Goal: Task Accomplishment & Management: Complete application form

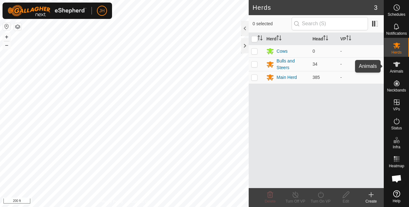
click at [397, 70] on span "Animals" at bounding box center [397, 72] width 14 height 4
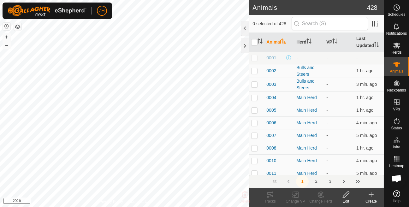
click at [348, 198] on icon at bounding box center [346, 195] width 8 height 8
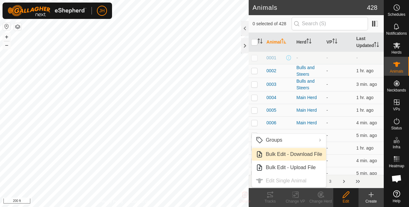
click at [305, 160] on link "Bulk Edit - Download File" at bounding box center [289, 154] width 74 height 13
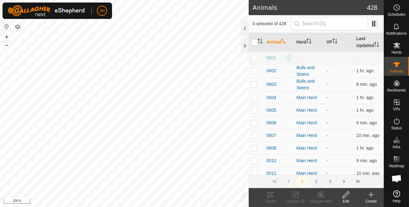
click at [344, 198] on icon at bounding box center [346, 195] width 8 height 8
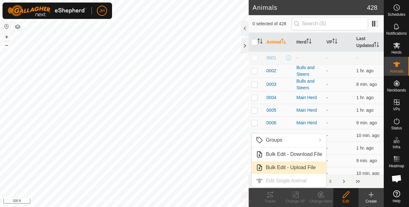
click at [321, 168] on link "Bulk Edit - Upload File" at bounding box center [289, 167] width 74 height 13
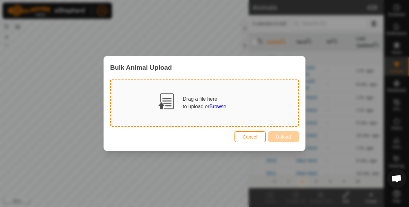
click at [219, 106] on span "Browse" at bounding box center [218, 106] width 17 height 5
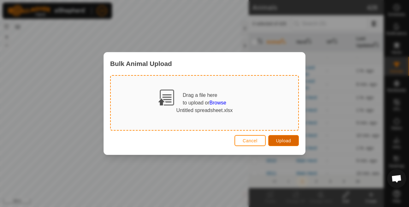
click at [282, 140] on span "Upload" at bounding box center [283, 140] width 15 height 5
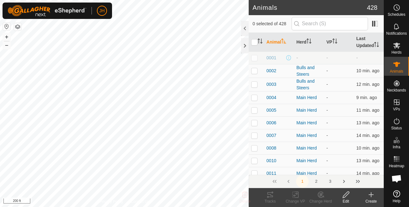
click at [347, 200] on div "Edit" at bounding box center [346, 202] width 25 height 6
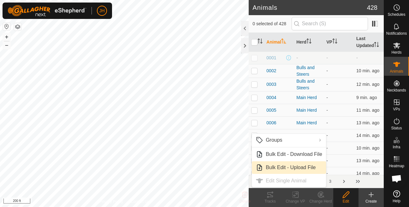
click at [293, 166] on span "Bulk Edit - Upload File" at bounding box center [291, 168] width 50 height 8
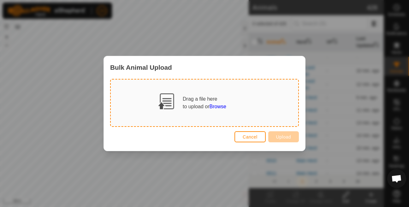
click at [219, 108] on span "Browse" at bounding box center [218, 106] width 17 height 5
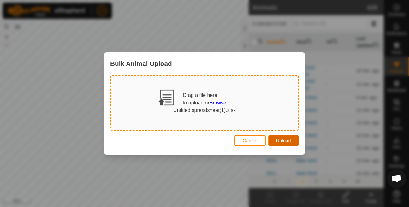
click at [288, 142] on span "Upload" at bounding box center [283, 140] width 15 height 5
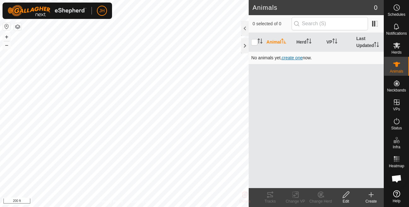
click at [303, 60] on span "create one" at bounding box center [292, 57] width 21 height 5
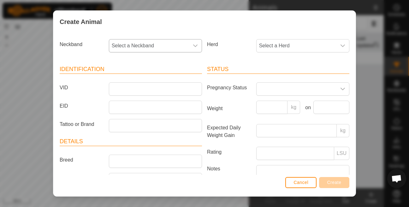
click at [200, 49] on div "dropdown trigger" at bounding box center [195, 45] width 13 height 13
click at [173, 46] on span "Select a Neckband" at bounding box center [149, 45] width 80 height 13
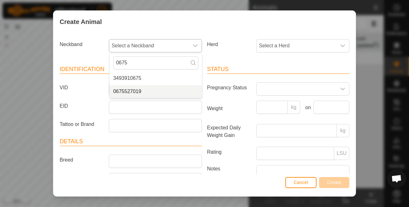
type input "0675"
click at [143, 89] on li "0675527019" at bounding box center [156, 91] width 93 height 13
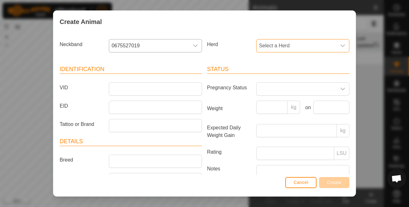
click at [272, 45] on span "Select a Herd" at bounding box center [297, 45] width 80 height 13
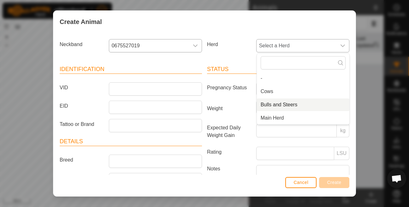
click at [273, 104] on li "Bulls and Steers" at bounding box center [303, 105] width 93 height 13
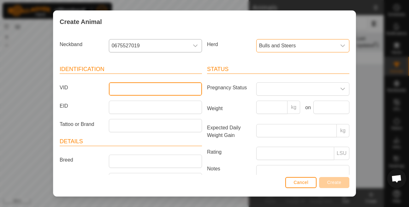
click at [128, 88] on input "VID" at bounding box center [155, 88] width 93 height 13
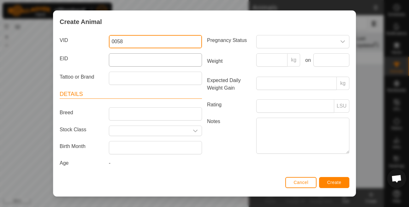
scroll to position [50, 0]
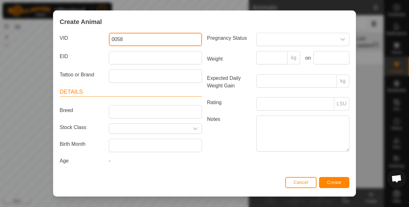
type input "0058"
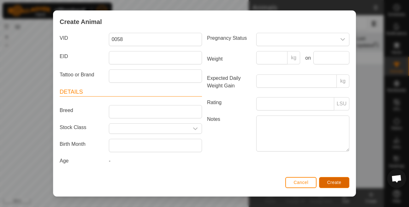
click at [339, 183] on span "Create" at bounding box center [335, 182] width 14 height 5
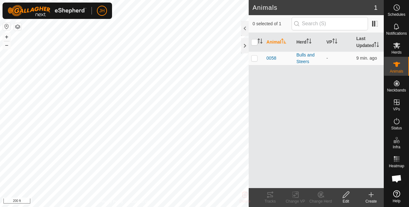
click at [369, 198] on icon at bounding box center [372, 195] width 8 height 8
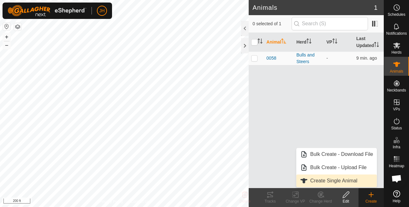
click at [335, 182] on link "Create Single Animal" at bounding box center [337, 181] width 81 height 13
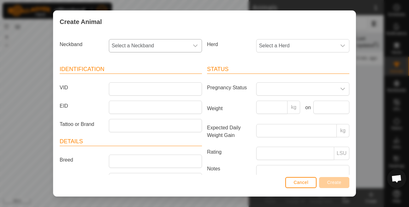
click at [167, 44] on span "Select a Neckband" at bounding box center [149, 45] width 80 height 13
type input "0337"
drag, startPoint x: 144, startPoint y: 80, endPoint x: 145, endPoint y: 77, distance: 3.3
click at [144, 80] on li "0337748766" at bounding box center [156, 78] width 93 height 13
click at [294, 49] on span "Select a Herd" at bounding box center [297, 45] width 80 height 13
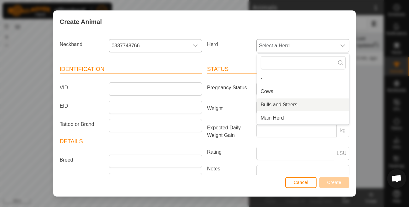
click at [276, 110] on li "Bulls and Steers" at bounding box center [303, 105] width 93 height 13
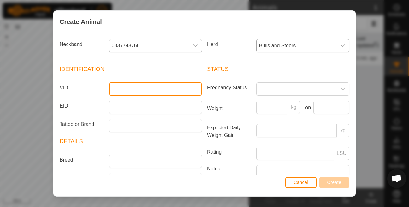
click at [120, 85] on input "VID" at bounding box center [155, 88] width 93 height 13
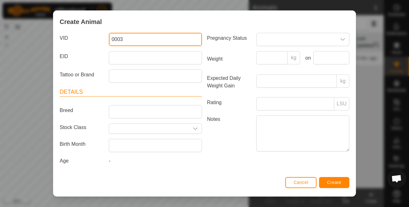
type input "0003"
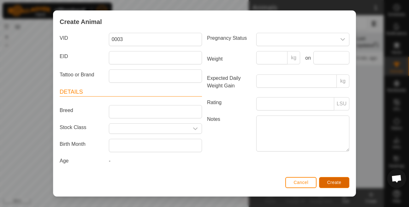
click at [328, 181] on span "Create" at bounding box center [335, 182] width 14 height 5
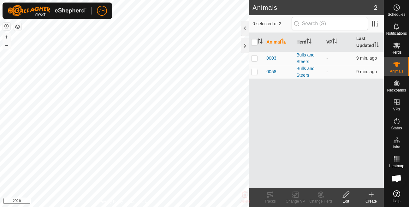
click at [373, 199] on div "Create" at bounding box center [371, 202] width 25 height 6
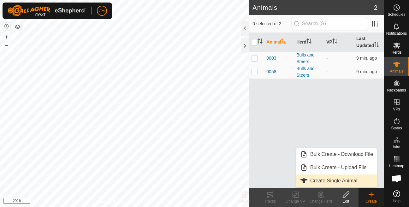
click at [330, 182] on link "Create Single Animal" at bounding box center [337, 181] width 81 height 13
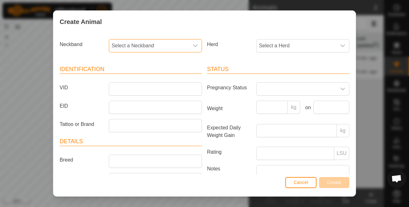
click at [166, 48] on span "Select a Neckband" at bounding box center [149, 45] width 80 height 13
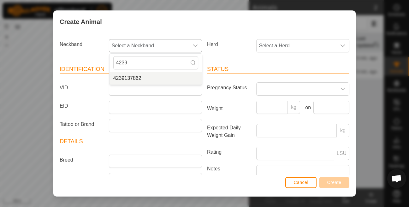
type input "4239"
click at [150, 80] on li "4239137862" at bounding box center [156, 78] width 93 height 13
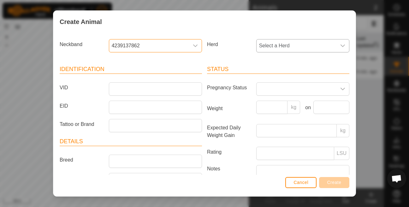
click at [286, 42] on span "Select a Herd" at bounding box center [297, 45] width 80 height 13
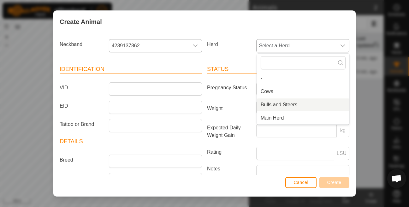
click at [266, 103] on li "Bulls and Steers" at bounding box center [303, 105] width 93 height 13
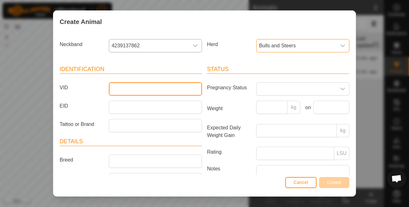
click at [132, 86] on input "VID" at bounding box center [155, 88] width 93 height 13
type input "0235"
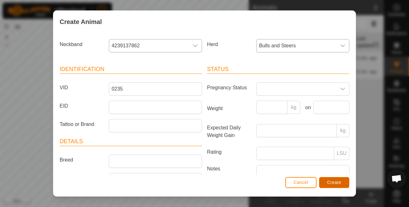
click at [332, 183] on span "Create" at bounding box center [335, 182] width 14 height 5
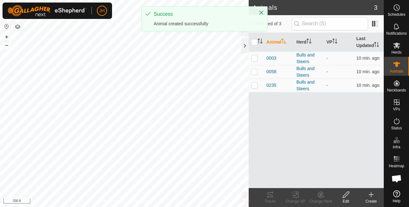
click at [368, 198] on icon at bounding box center [372, 195] width 8 height 8
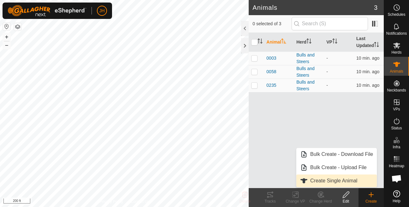
click at [334, 182] on link "Create Single Animal" at bounding box center [337, 181] width 81 height 13
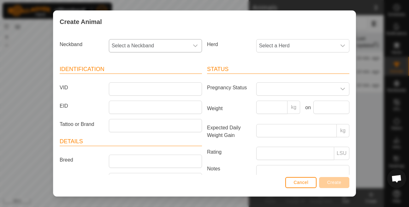
click at [180, 45] on span "Select a Neckband" at bounding box center [149, 45] width 80 height 13
type input "3411"
click at [157, 76] on li "3411725084" at bounding box center [156, 78] width 93 height 13
click at [286, 44] on span "Select a Herd" at bounding box center [297, 45] width 80 height 13
click at [269, 106] on li "Bulls and Steers" at bounding box center [303, 105] width 93 height 13
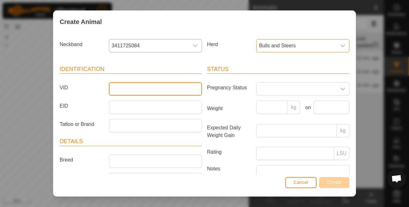
click at [139, 86] on input "VID" at bounding box center [155, 88] width 93 height 13
type input "0229"
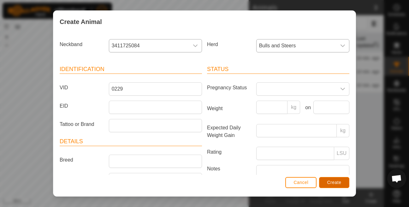
click at [343, 183] on button "Create" at bounding box center [334, 182] width 30 height 11
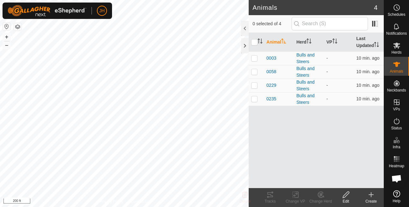
click at [376, 198] on create-svg-icon at bounding box center [371, 195] width 25 height 8
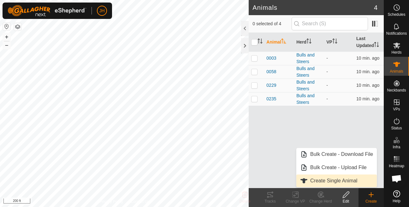
click at [339, 181] on link "Create Single Animal" at bounding box center [337, 181] width 81 height 13
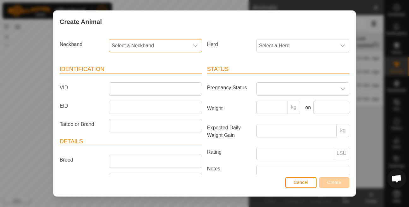
click at [173, 47] on span "Select a Neckband" at bounding box center [149, 45] width 80 height 13
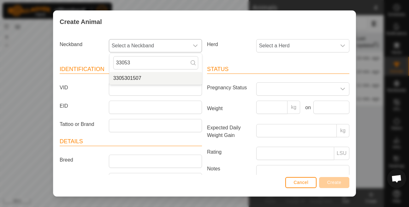
type input "33053"
click at [132, 81] on li "3305301507" at bounding box center [156, 78] width 93 height 13
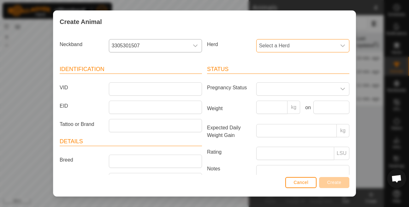
click at [282, 48] on span "Select a Herd" at bounding box center [297, 45] width 80 height 13
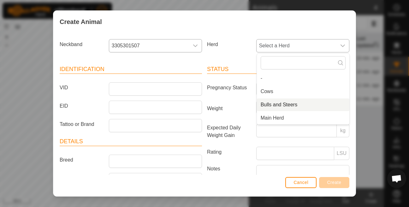
click at [266, 104] on li "Bulls and Steers" at bounding box center [303, 105] width 93 height 13
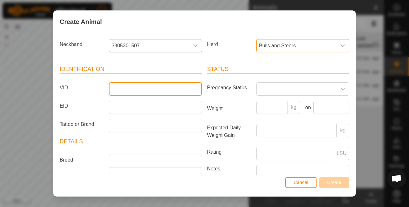
click at [131, 85] on input "VID" at bounding box center [155, 88] width 93 height 13
type input "6838"
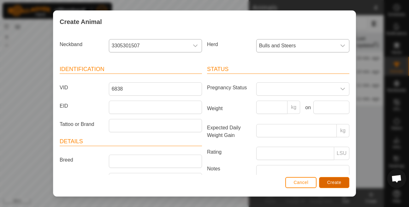
click at [335, 183] on span "Create" at bounding box center [335, 182] width 14 height 5
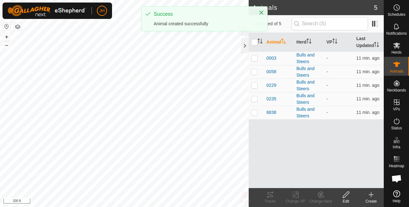
click at [373, 200] on div "Create" at bounding box center [371, 202] width 25 height 6
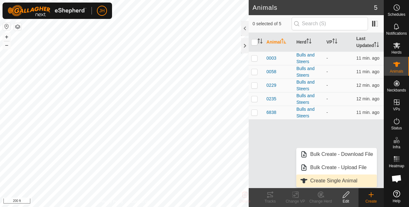
click at [313, 178] on link "Create Single Animal" at bounding box center [337, 181] width 81 height 13
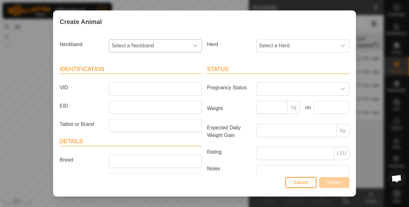
click at [174, 45] on span "Select a Neckband" at bounding box center [149, 45] width 80 height 13
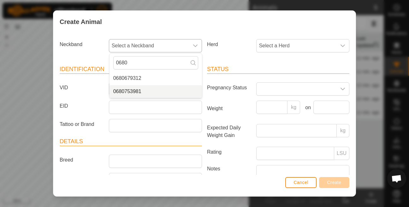
type input "0680"
click at [152, 92] on li "0680753981" at bounding box center [156, 91] width 93 height 13
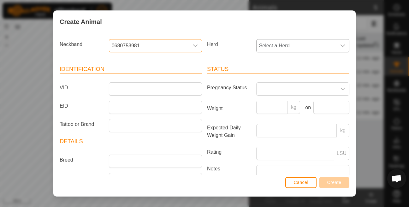
click at [292, 51] on span "Select a Herd" at bounding box center [297, 45] width 80 height 13
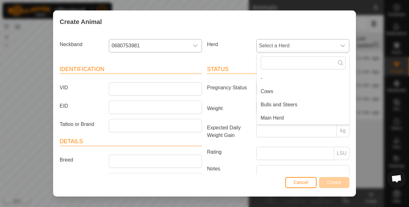
click at [272, 103] on li "Bulls and Steers" at bounding box center [303, 105] width 93 height 13
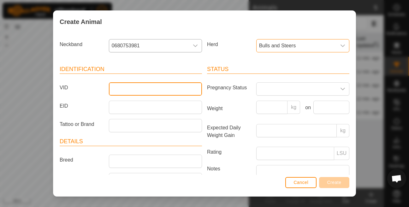
click at [180, 88] on input "VID" at bounding box center [155, 88] width 93 height 13
type input "0164"
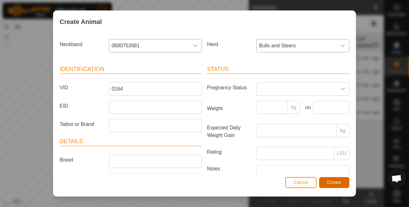
click at [338, 184] on span "Create" at bounding box center [335, 182] width 14 height 5
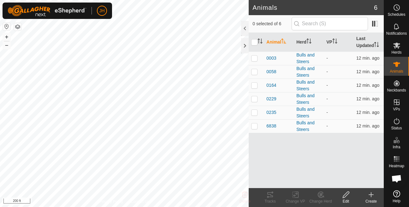
click at [372, 199] on div "Create" at bounding box center [371, 202] width 25 height 6
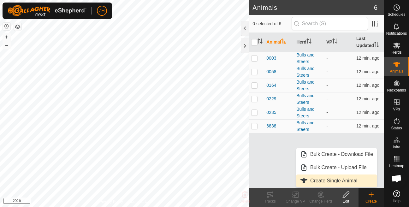
click at [322, 181] on link "Create Single Animal" at bounding box center [337, 181] width 81 height 13
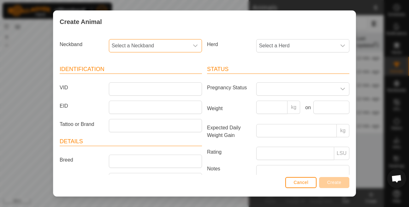
click at [142, 44] on span "Select a Neckband" at bounding box center [149, 45] width 80 height 13
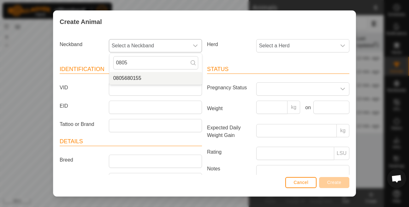
type input "0805"
click at [134, 77] on li "0805680155" at bounding box center [156, 78] width 93 height 13
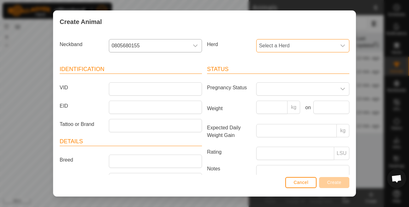
click at [273, 45] on span "Select a Herd" at bounding box center [297, 45] width 80 height 13
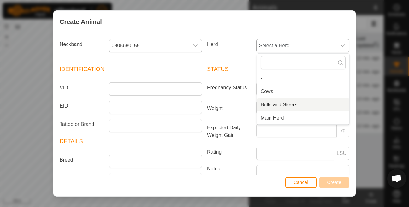
click at [273, 105] on li "Bulls and Steers" at bounding box center [303, 105] width 93 height 13
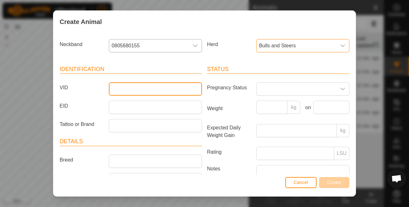
click at [155, 87] on input "VID" at bounding box center [155, 88] width 93 height 13
type input "6927"
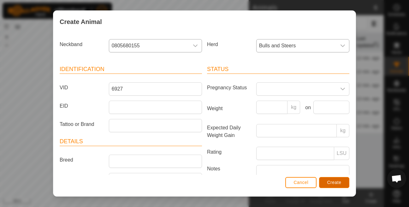
click at [329, 182] on span "Create" at bounding box center [335, 182] width 14 height 5
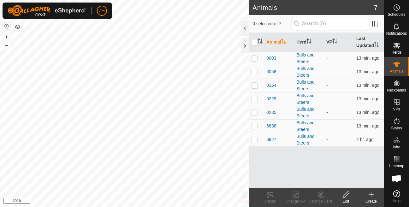
click at [367, 196] on create-svg-icon at bounding box center [371, 195] width 25 height 8
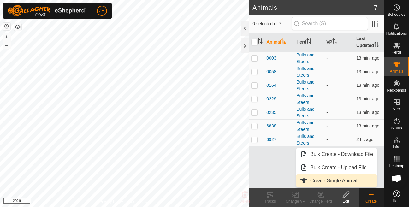
click at [322, 179] on link "Create Single Animal" at bounding box center [337, 181] width 81 height 13
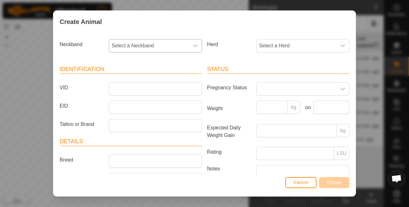
click at [173, 48] on span "Select a Neckband" at bounding box center [149, 45] width 80 height 13
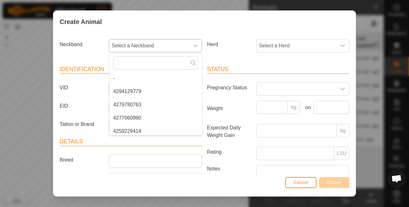
click at [124, 44] on span "Select a Neckband" at bounding box center [149, 45] width 80 height 13
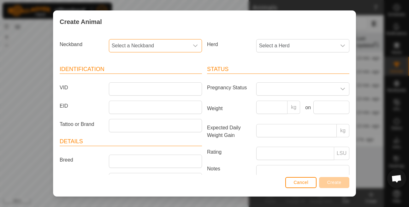
click at [124, 44] on span "Select a Neckband" at bounding box center [149, 45] width 80 height 13
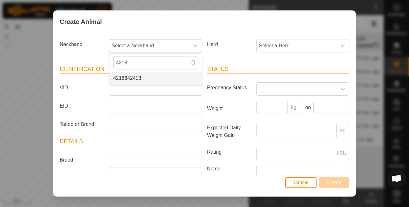
type input "4218"
click at [126, 78] on li "4218642453" at bounding box center [156, 78] width 93 height 13
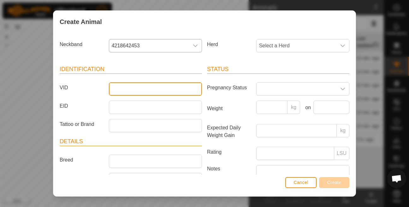
click at [122, 93] on input "VID" at bounding box center [155, 88] width 93 height 13
type input "0199"
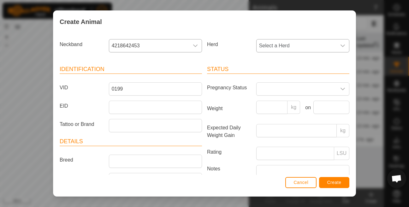
click at [286, 47] on span "Select a Herd" at bounding box center [297, 45] width 80 height 13
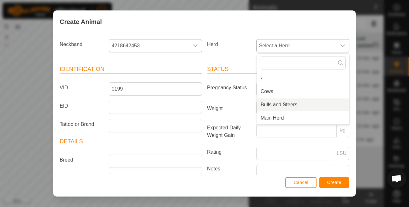
click at [269, 108] on li "Bulls and Steers" at bounding box center [303, 105] width 93 height 13
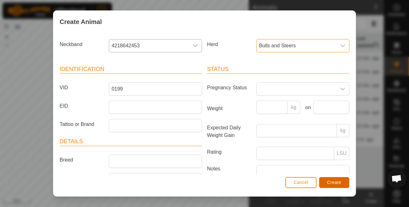
click at [332, 180] on span "Create" at bounding box center [335, 182] width 14 height 5
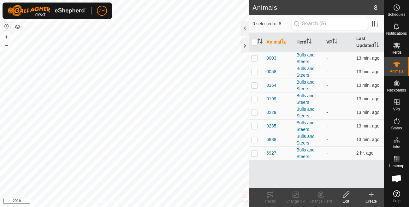
click at [371, 197] on icon at bounding box center [372, 195] width 8 height 8
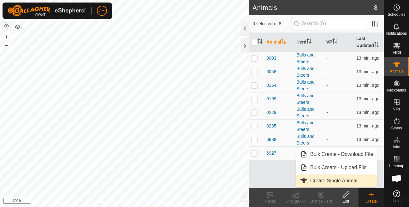
click at [348, 181] on link "Create Single Animal" at bounding box center [337, 181] width 81 height 13
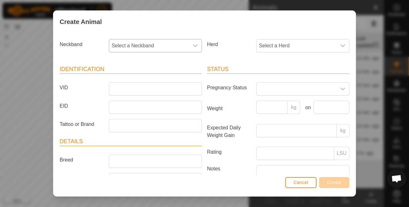
click at [181, 43] on span "Select a Neckband" at bounding box center [149, 45] width 80 height 13
type input "421"
click at [289, 185] on button "Cancel" at bounding box center [301, 182] width 31 height 11
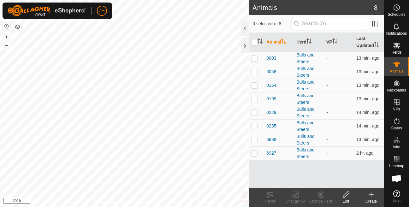
click at [373, 200] on div "Create" at bounding box center [371, 202] width 25 height 6
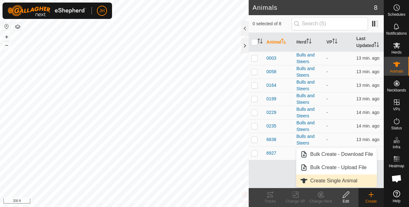
click at [337, 180] on link "Create Single Animal" at bounding box center [337, 181] width 81 height 13
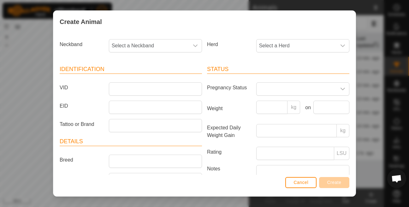
click at [143, 52] on div "Neckband Select a Neckband" at bounding box center [131, 48] width 148 height 23
click at [144, 49] on span "Select a Neckband" at bounding box center [149, 45] width 80 height 13
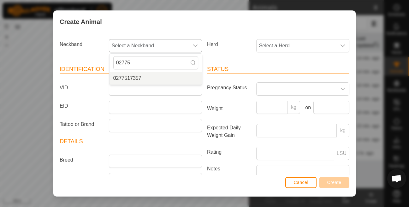
type input "02775"
click at [124, 79] on li "0277517357" at bounding box center [156, 78] width 93 height 13
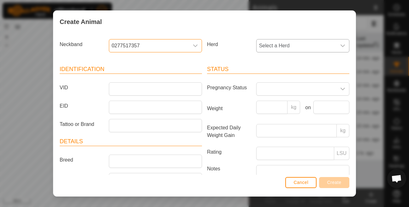
click at [278, 45] on span "Select a Herd" at bounding box center [297, 45] width 80 height 13
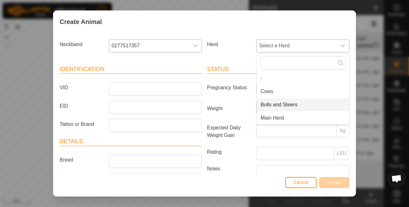
click at [269, 108] on span "Bulls and Steers" at bounding box center [279, 105] width 37 height 8
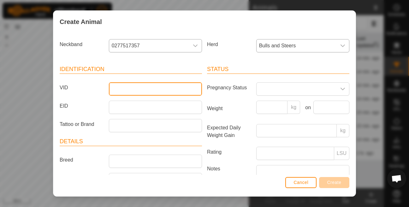
click at [132, 92] on input "VID" at bounding box center [155, 88] width 93 height 13
type input "0213"
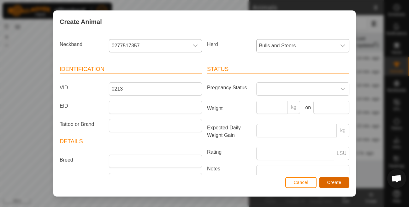
click at [331, 185] on span "Create" at bounding box center [335, 182] width 14 height 5
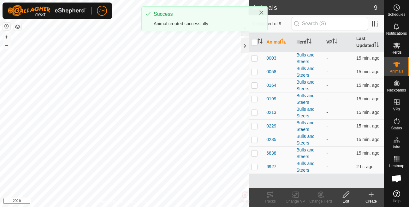
click at [375, 195] on icon at bounding box center [372, 195] width 8 height 8
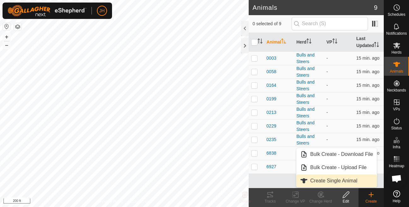
click at [344, 182] on link "Create Single Animal" at bounding box center [337, 181] width 81 height 13
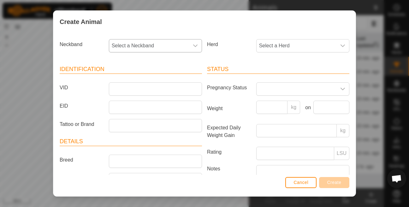
click at [138, 42] on span "Select a Neckband" at bounding box center [149, 45] width 80 height 13
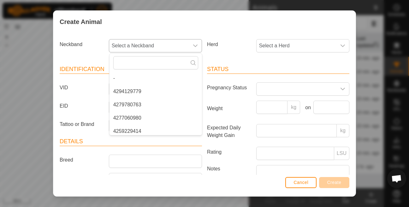
click at [141, 49] on span "Select a Neckband" at bounding box center [149, 45] width 80 height 13
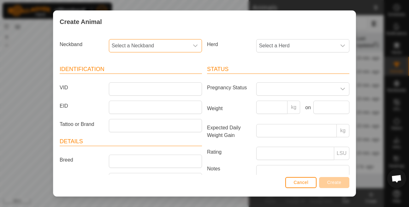
click at [141, 49] on span "Select a Neckband" at bounding box center [149, 45] width 80 height 13
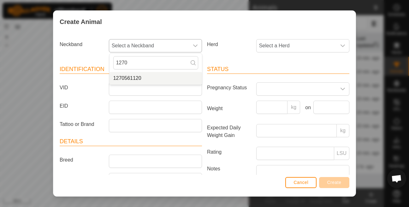
type input "1270"
click at [130, 78] on li "1270561120" at bounding box center [156, 78] width 93 height 13
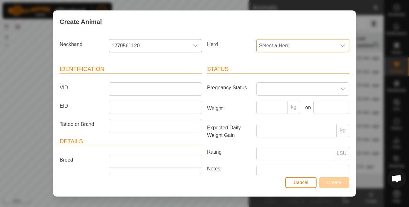
click at [275, 51] on span "Select a Herd" at bounding box center [297, 45] width 80 height 13
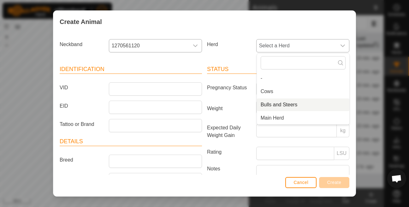
click at [267, 106] on li "Bulls and Steers" at bounding box center [303, 105] width 93 height 13
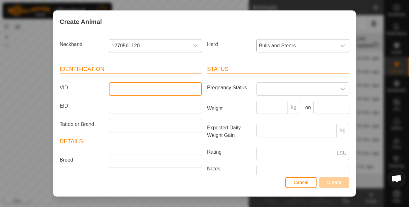
click at [143, 88] on input "VID" at bounding box center [155, 88] width 93 height 13
type input "0021"
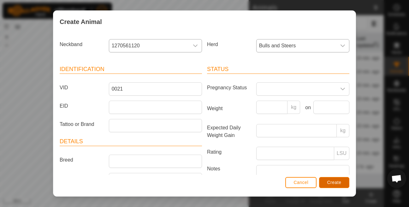
click at [339, 179] on button "Create" at bounding box center [334, 182] width 30 height 11
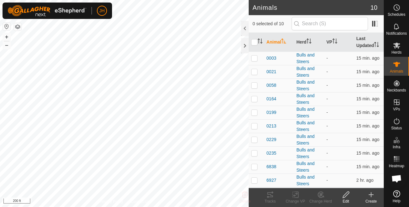
click at [373, 197] on icon at bounding box center [372, 195] width 8 height 8
checkbox input "true"
click at [376, 198] on create-svg-icon at bounding box center [371, 195] width 25 height 8
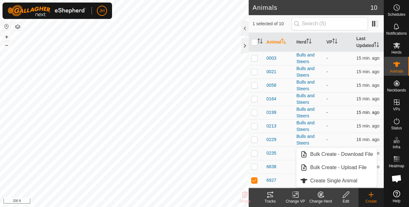
scroll to position [6, 0]
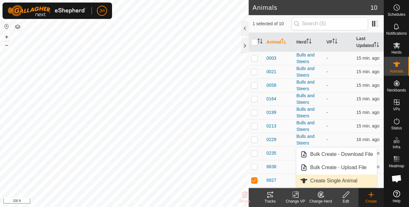
click at [329, 184] on link "Create Single Animal" at bounding box center [337, 181] width 81 height 13
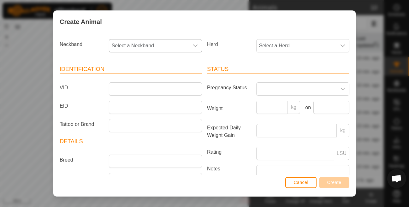
click at [136, 45] on span "Select a Neckband" at bounding box center [149, 45] width 80 height 13
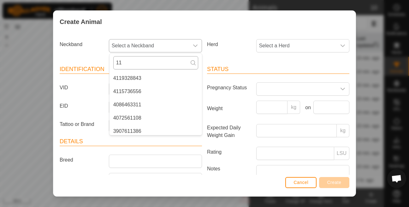
type input "1"
type input "2"
type input "0"
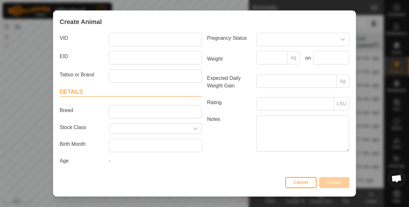
scroll to position [0, 0]
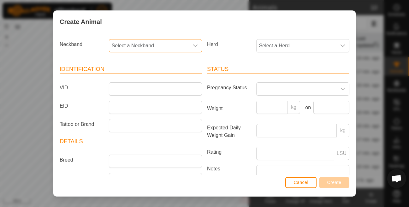
click at [148, 47] on span "Select a Neckband" at bounding box center [149, 45] width 80 height 13
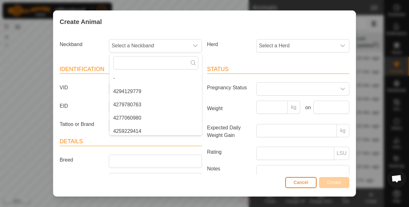
click at [300, 184] on span "Cancel" at bounding box center [301, 182] width 15 height 5
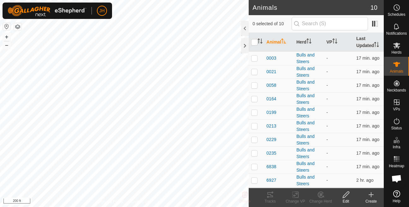
click at [367, 203] on div "Create" at bounding box center [371, 202] width 25 height 6
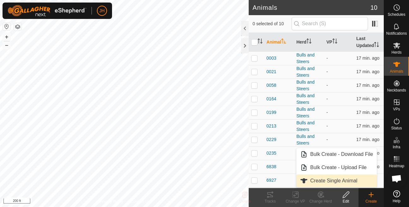
click at [333, 182] on link "Create Single Animal" at bounding box center [337, 181] width 81 height 13
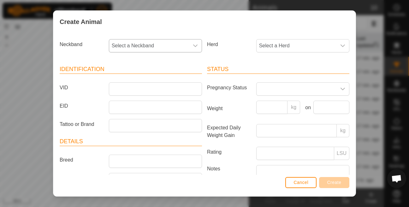
click at [124, 45] on span "Select a Neckband" at bounding box center [149, 45] width 80 height 13
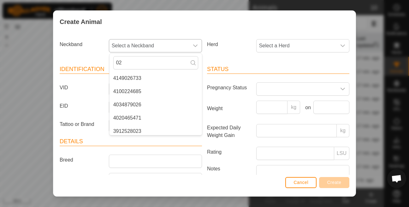
type input "0"
type input "1"
click at [286, 184] on button "Cancel" at bounding box center [301, 182] width 31 height 11
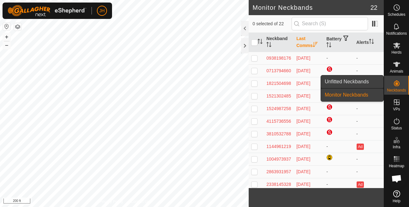
click at [369, 83] on link "Unfitted Neckbands" at bounding box center [352, 82] width 63 height 13
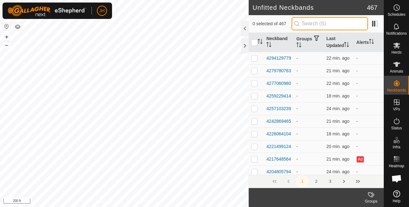
click at [326, 21] on input "text" at bounding box center [330, 23] width 76 height 13
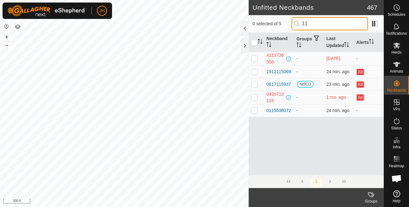
type input "1"
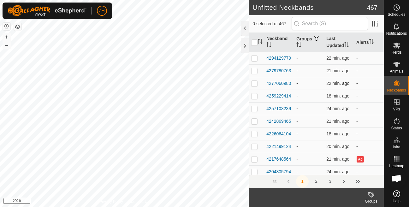
click at [265, 91] on div "Unfitted Neckbands 467 0 selected of 467 Neckband Groups Last Updated Alerts 42…" at bounding box center [192, 103] width 384 height 207
click at [297, 112] on div "Unfitted Neckbands 467 0 selected of 467 Neckband Groups Last Updated Alerts 42…" at bounding box center [192, 103] width 384 height 207
click at [401, 62] on icon at bounding box center [397, 65] width 8 height 8
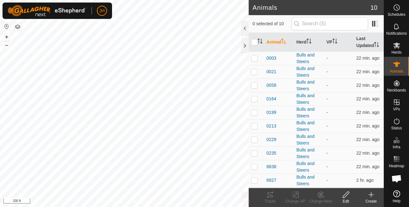
click at [375, 196] on icon at bounding box center [372, 195] width 8 height 8
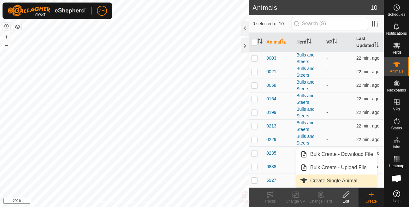
click at [330, 181] on link "Create Single Animal" at bounding box center [337, 181] width 81 height 13
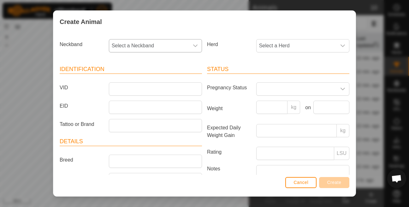
click at [160, 42] on span "Select a Neckband" at bounding box center [149, 45] width 80 height 13
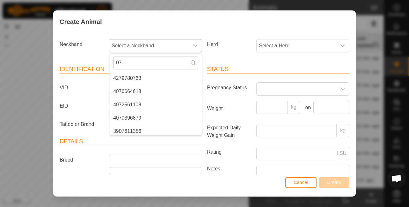
type input "0"
type input "1"
type input "0"
type input "2"
type input "0"
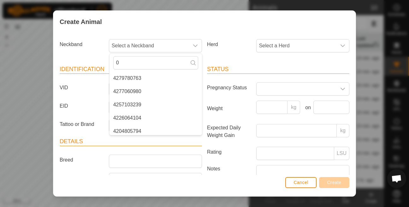
type input "0"
